Goal: Information Seeking & Learning: Learn about a topic

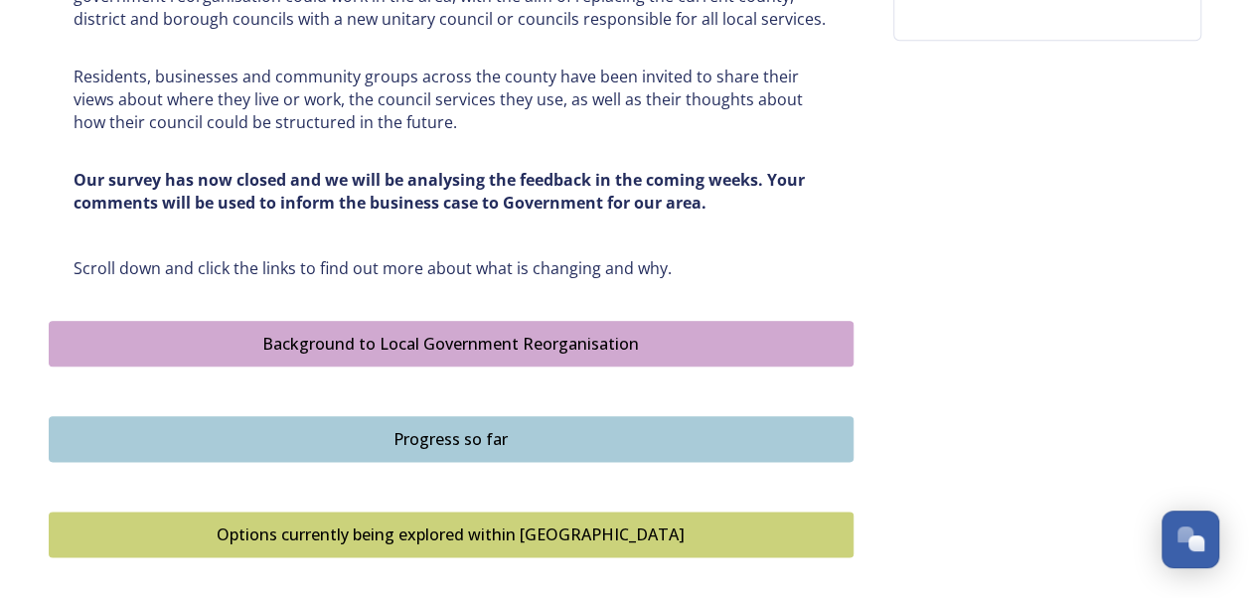
scroll to position [960, 0]
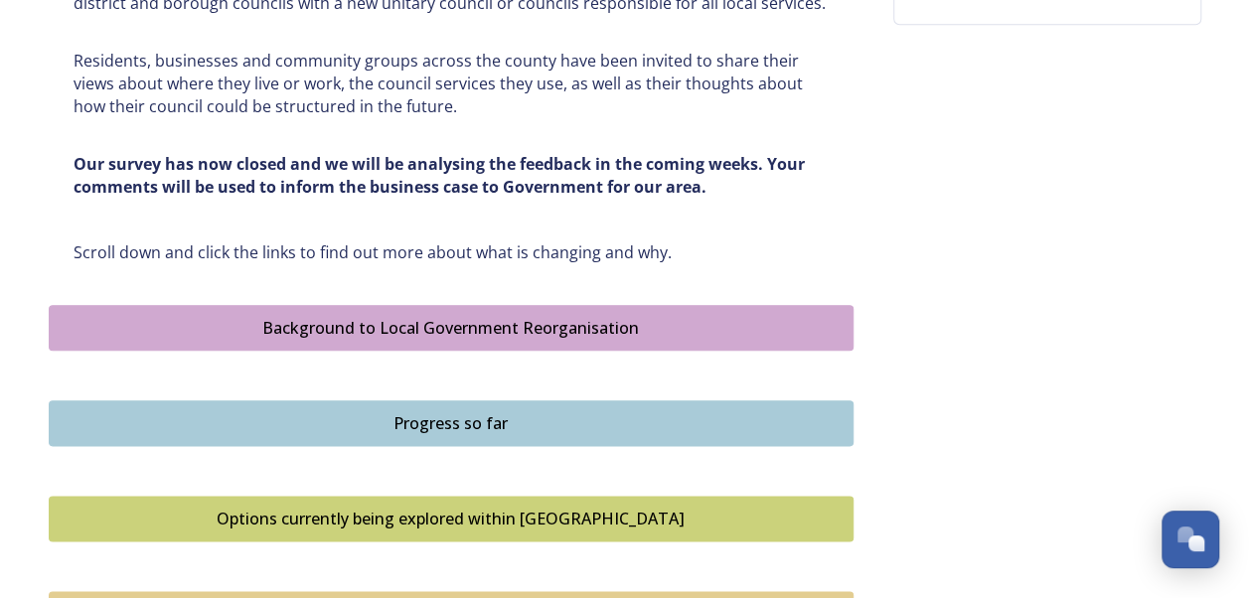
click at [516, 509] on div "Options currently being explored within [GEOGRAPHIC_DATA]" at bounding box center [451, 519] width 783 height 24
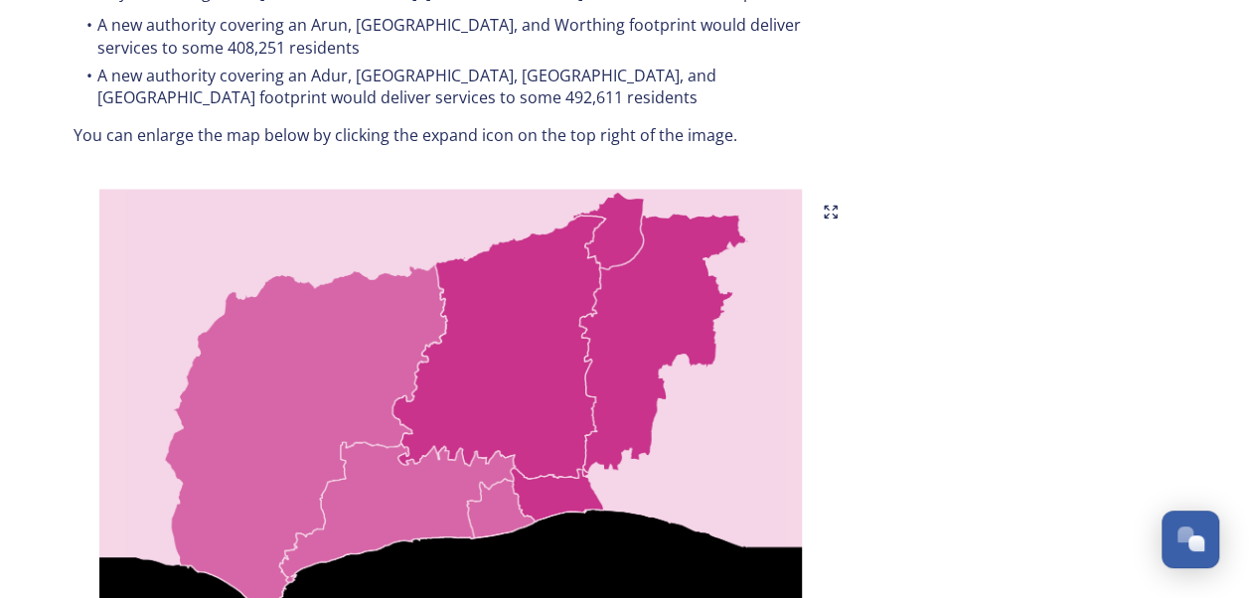
scroll to position [1182, 0]
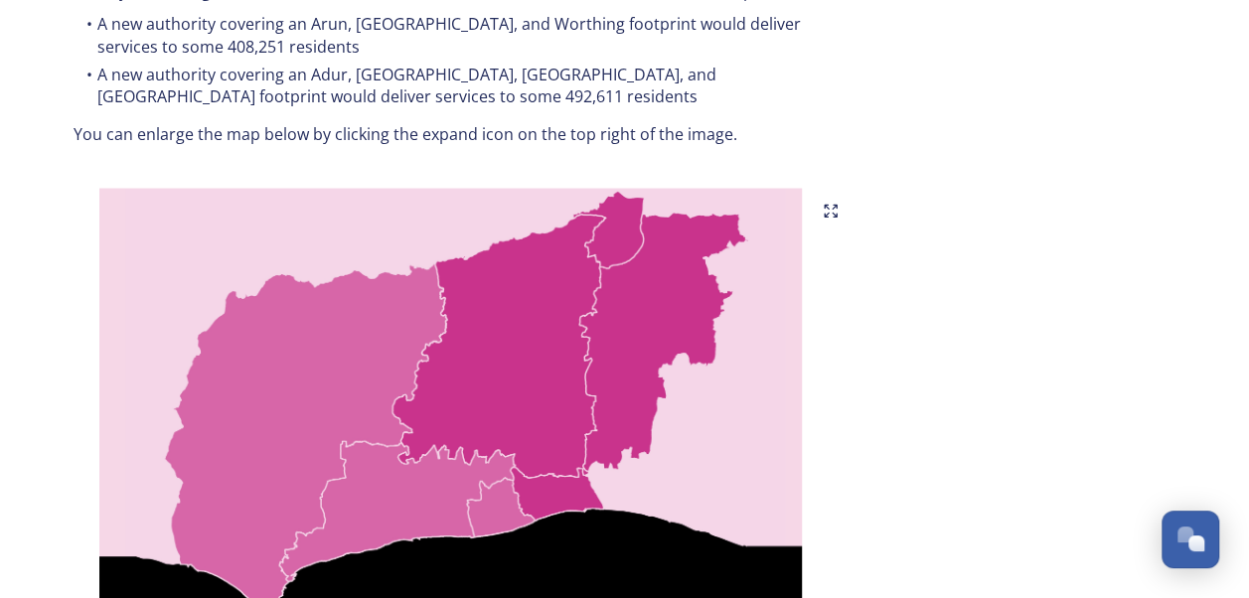
click at [834, 213] on icon at bounding box center [835, 215] width 4 height 4
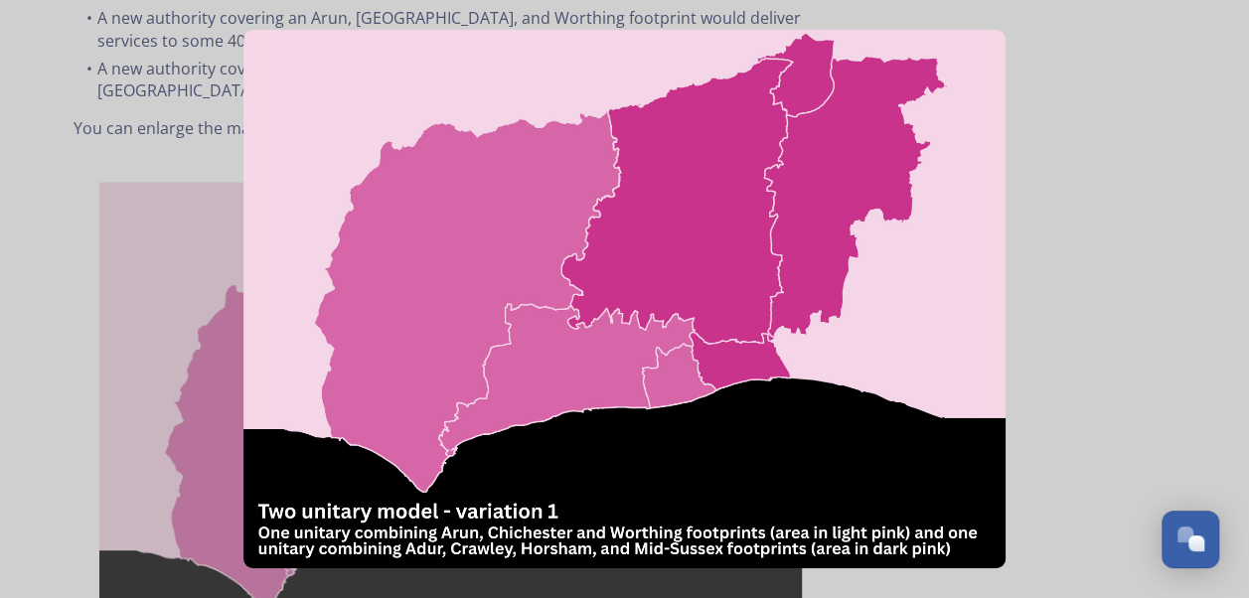
scroll to position [1189, 0]
click at [841, 425] on img at bounding box center [624, 299] width 761 height 539
click at [826, 388] on img at bounding box center [624, 299] width 761 height 539
click at [808, 292] on img at bounding box center [624, 299] width 761 height 539
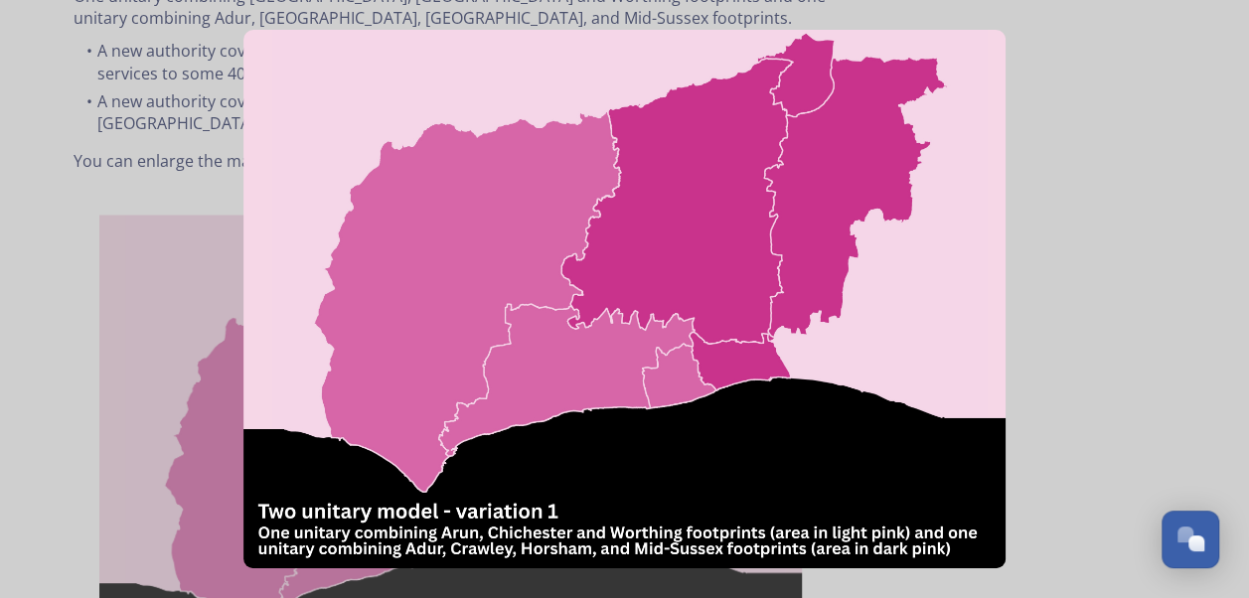
scroll to position [1151, 0]
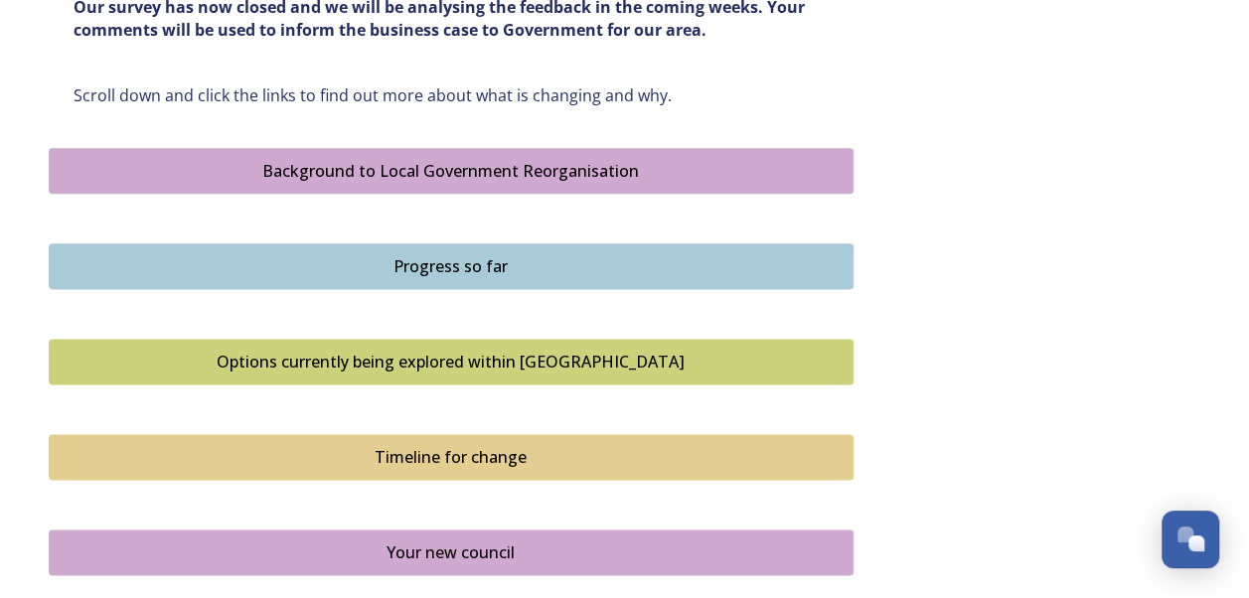
scroll to position [1119, 0]
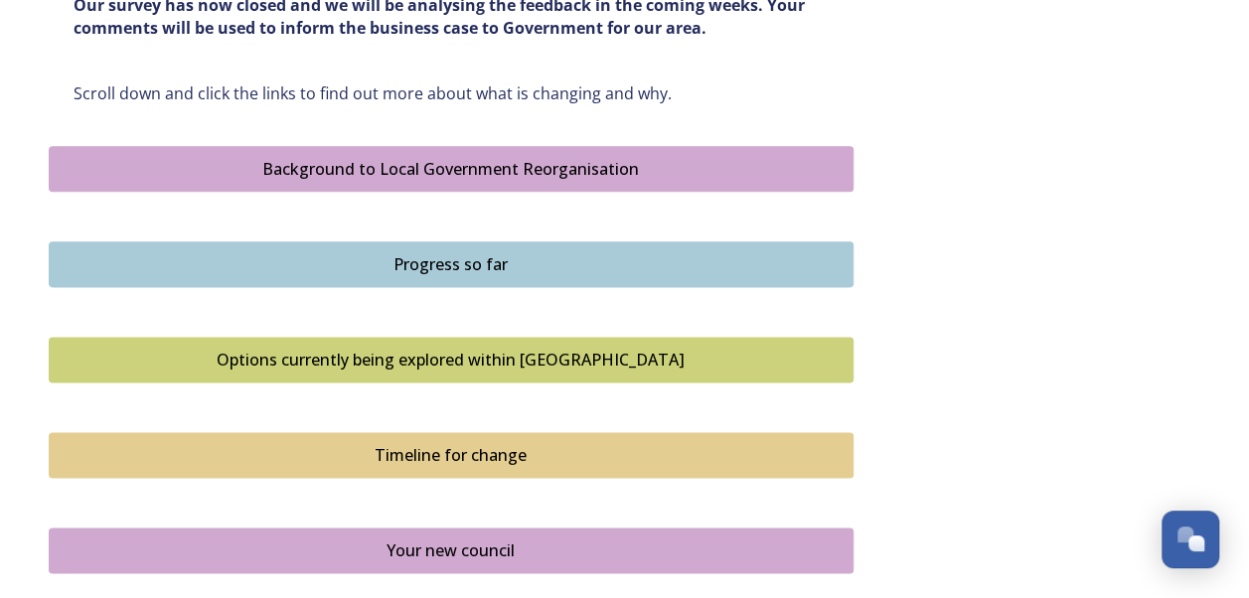
click at [601, 362] on div "Options currently being explored within [GEOGRAPHIC_DATA]" at bounding box center [451, 360] width 783 height 24
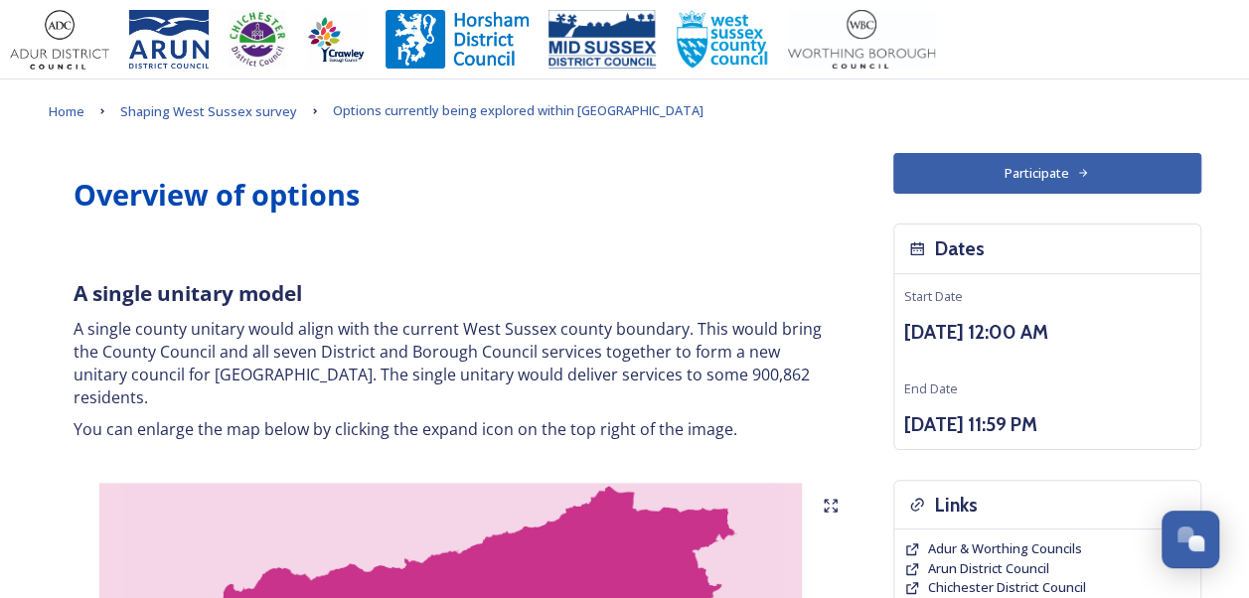
click at [92, 361] on p "A single county unitary would align with the current West Sussex county boundar…" at bounding box center [451, 363] width 755 height 90
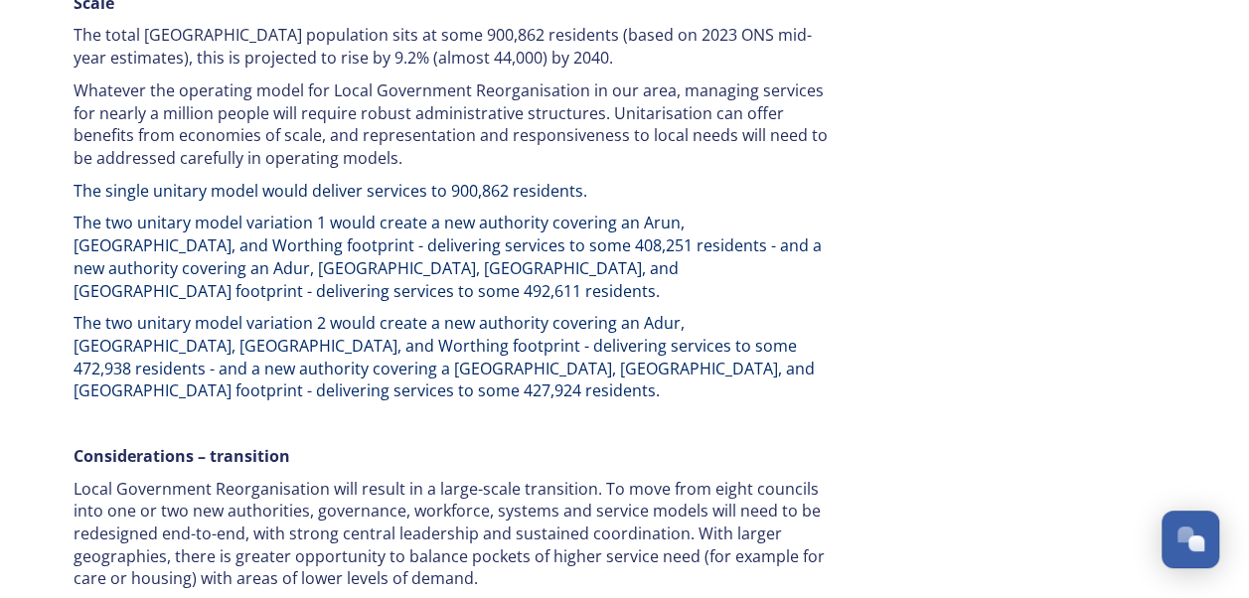
scroll to position [3155, 0]
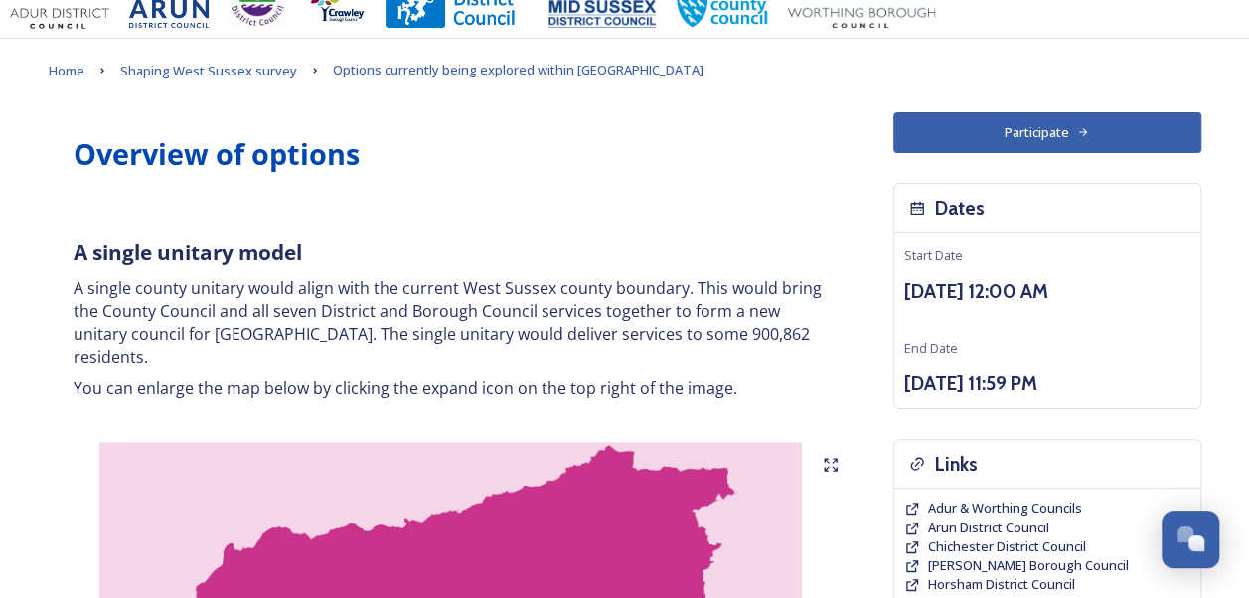
scroll to position [0, 0]
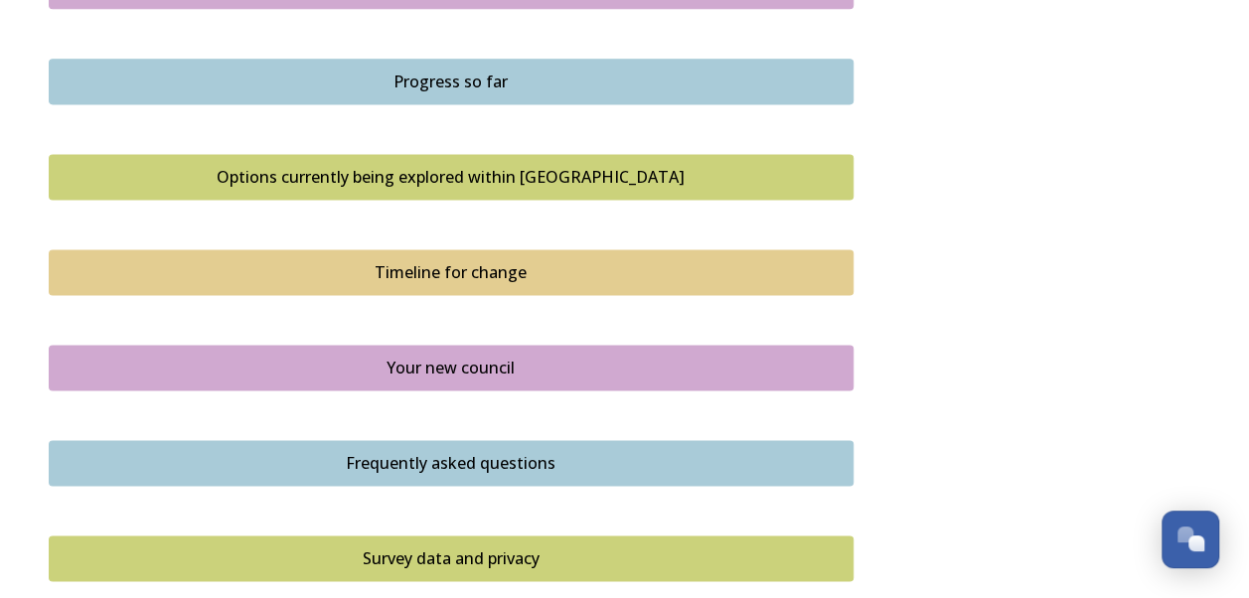
scroll to position [1331, 0]
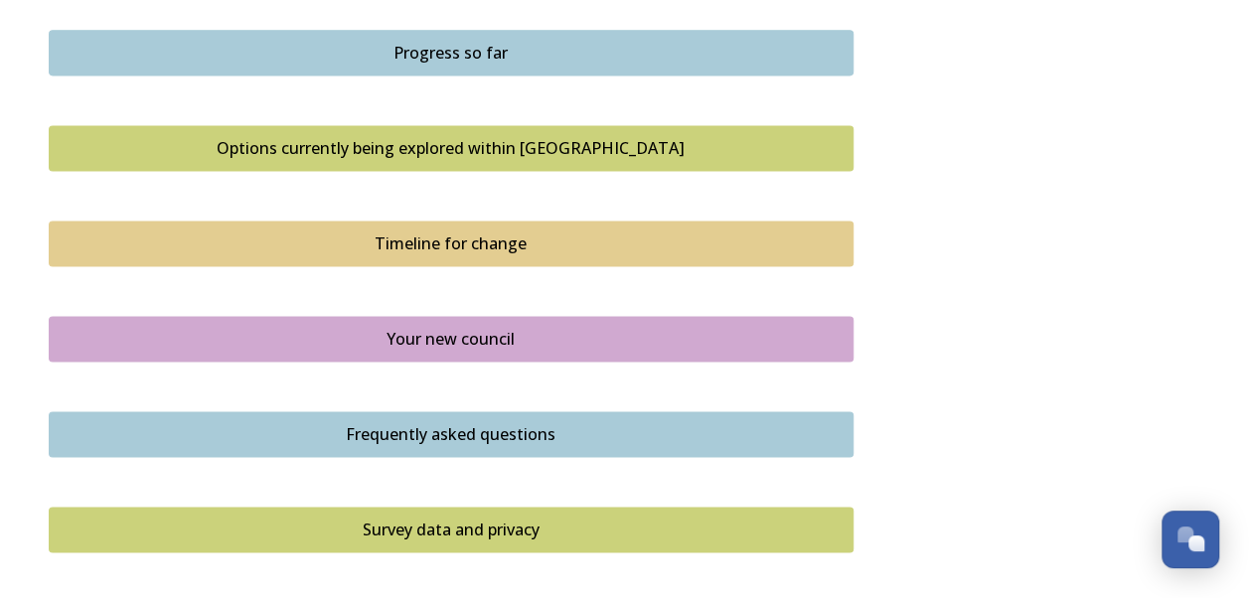
click at [668, 508] on button "Survey data and privacy" at bounding box center [451, 530] width 805 height 46
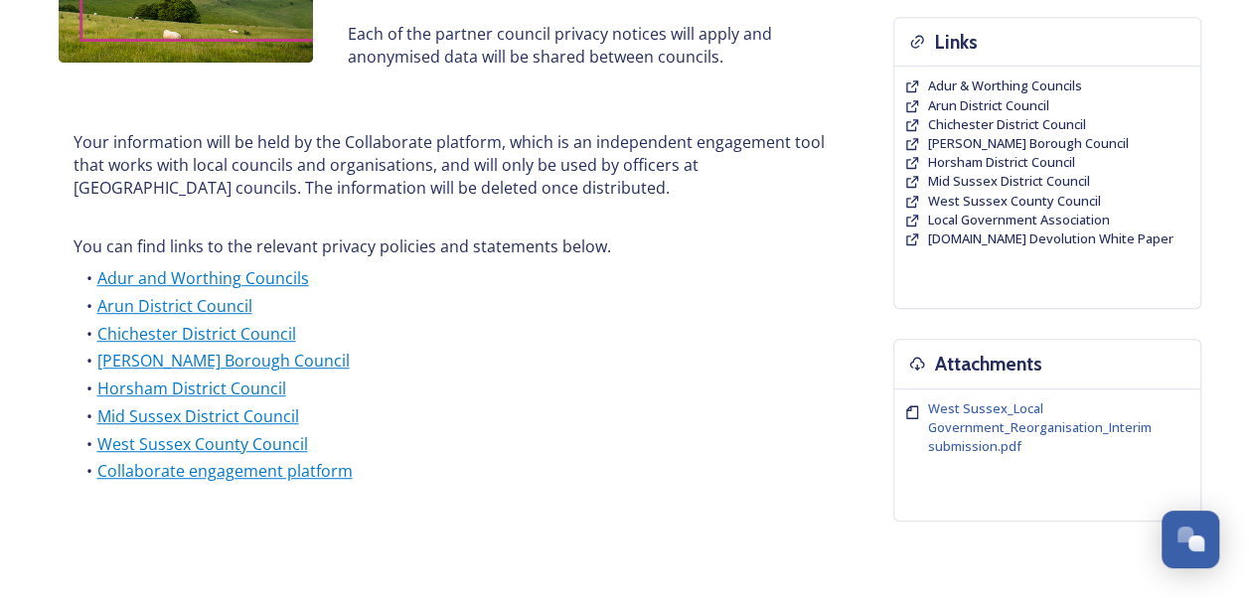
scroll to position [466, 0]
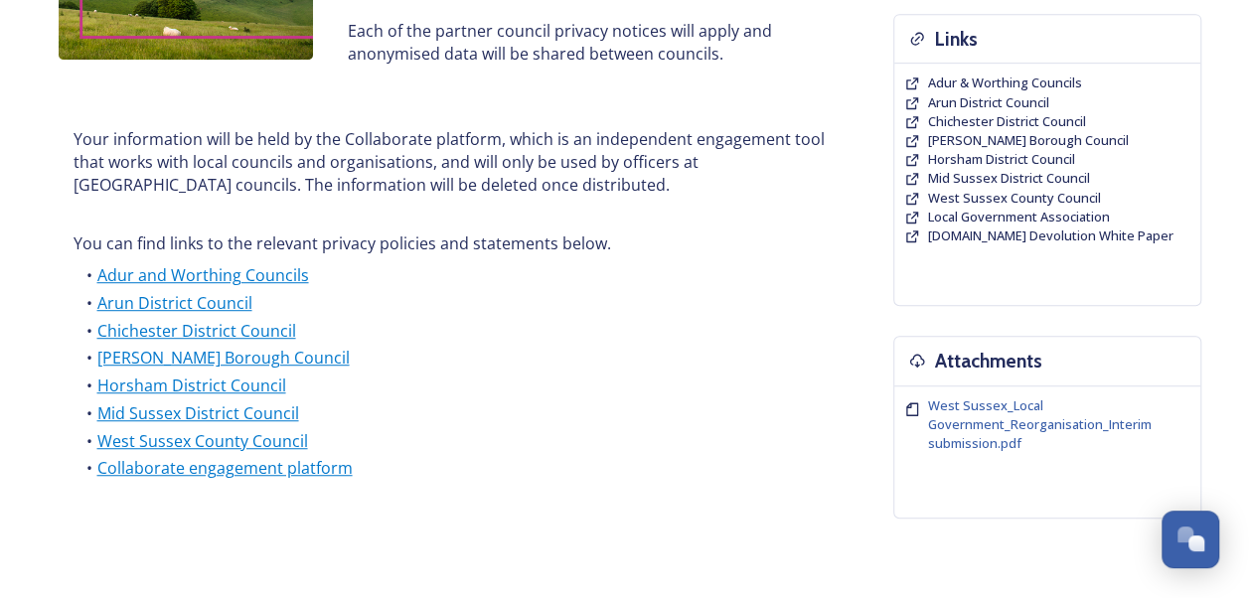
click at [247, 389] on link "Horsham District Council" at bounding box center [190, 386] width 189 height 22
